Goal: Navigation & Orientation: Find specific page/section

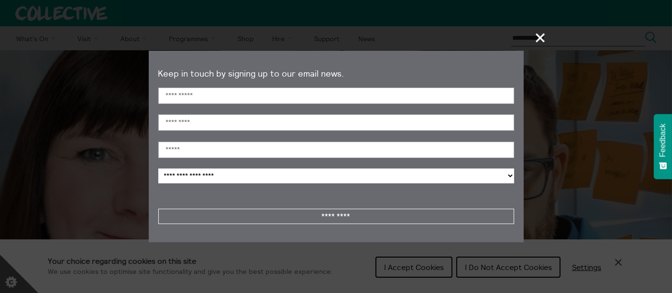
click at [620, 261] on section "**********" at bounding box center [336, 146] width 672 height 293
click at [542, 35] on span "+" at bounding box center [540, 37] width 28 height 28
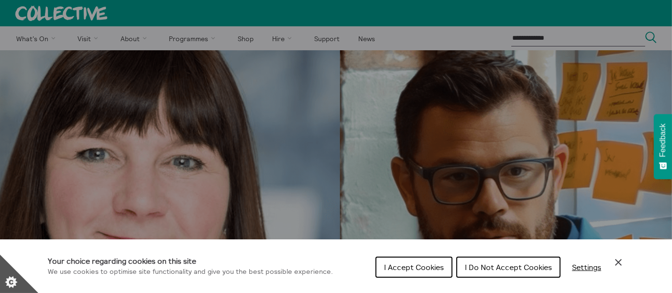
click at [619, 260] on icon "Close Cookie Control" at bounding box center [617, 261] width 11 height 11
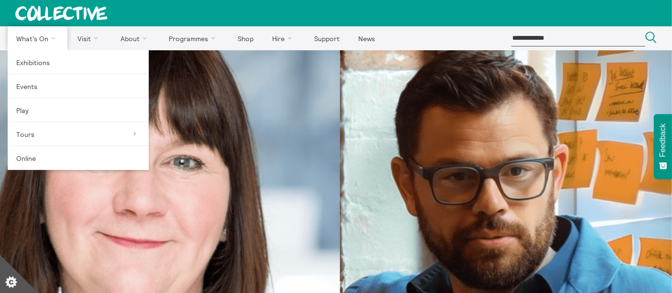
click at [33, 48] on link "What's On" at bounding box center [38, 38] width 60 height 24
click at [33, 55] on link "Exhibitions" at bounding box center [78, 62] width 141 height 24
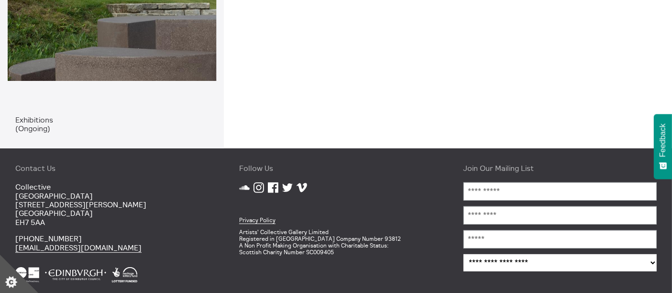
scroll to position [385, 0]
